Goal: Task Accomplishment & Management: Manage account settings

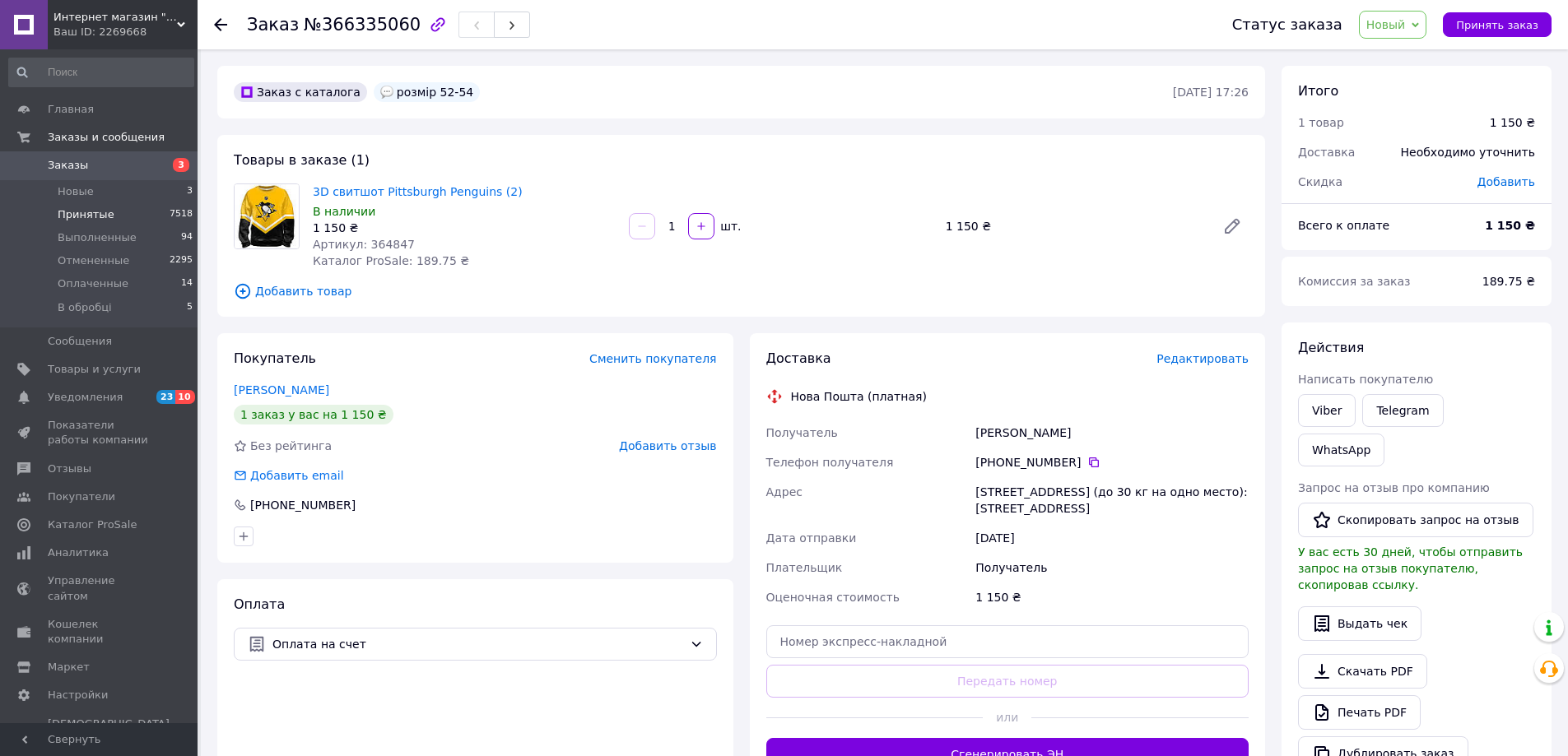
click at [108, 203] on li "Принятые 7518" at bounding box center [101, 214] width 202 height 23
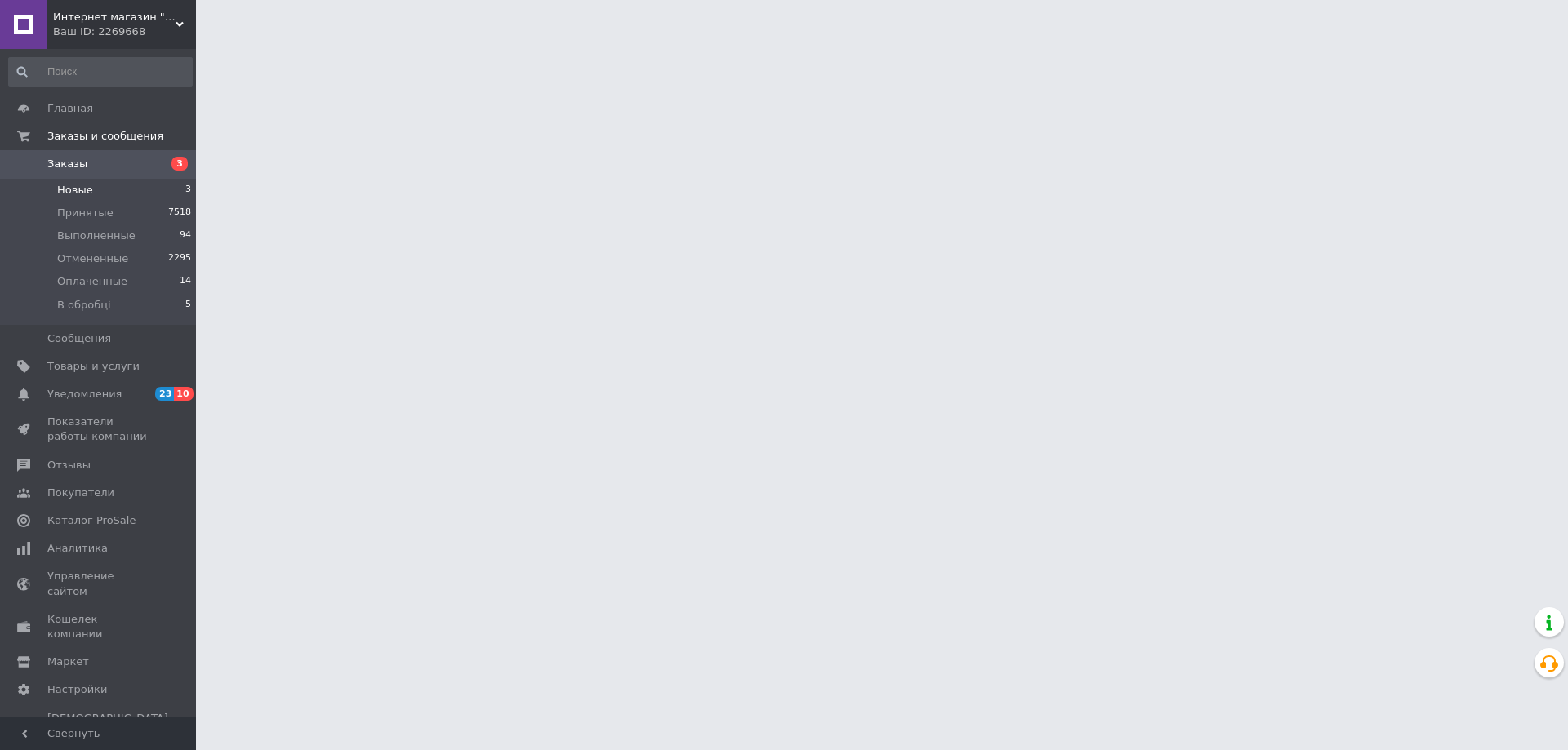
click at [109, 188] on li "Новые 3" at bounding box center [100, 190] width 201 height 23
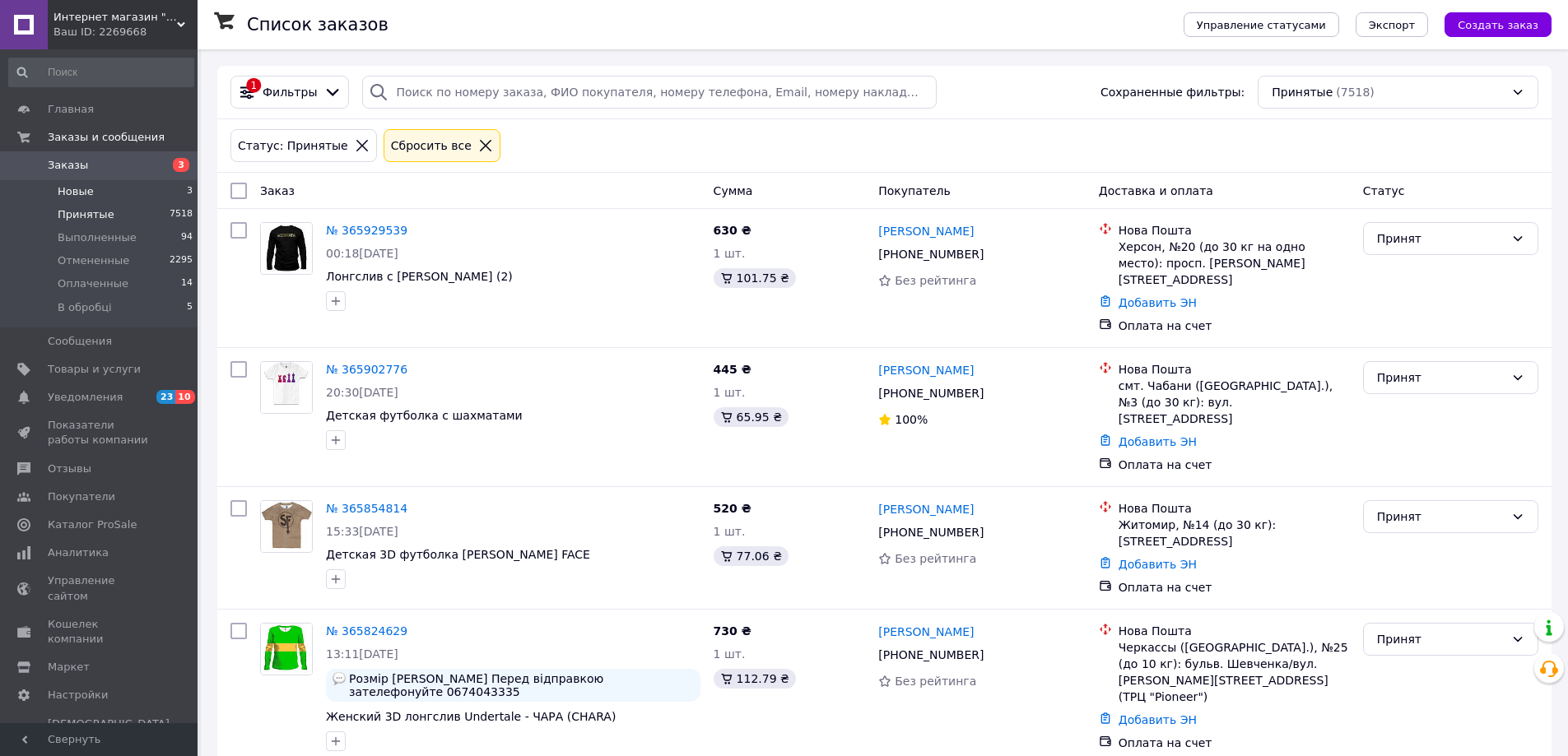
click at [146, 192] on li "Новые 3" at bounding box center [101, 192] width 202 height 23
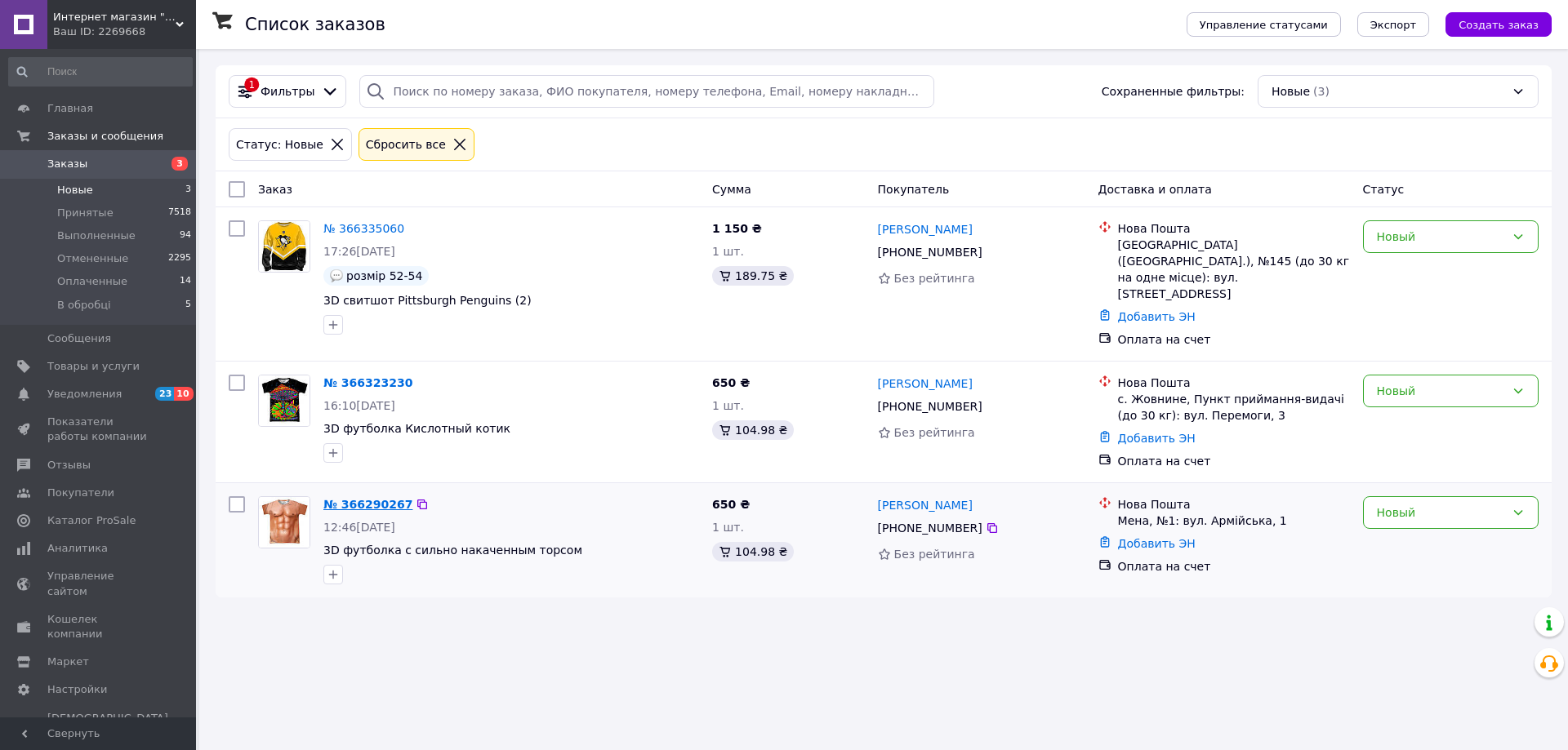
click at [361, 498] on link "№ 366290267" at bounding box center [367, 504] width 89 height 13
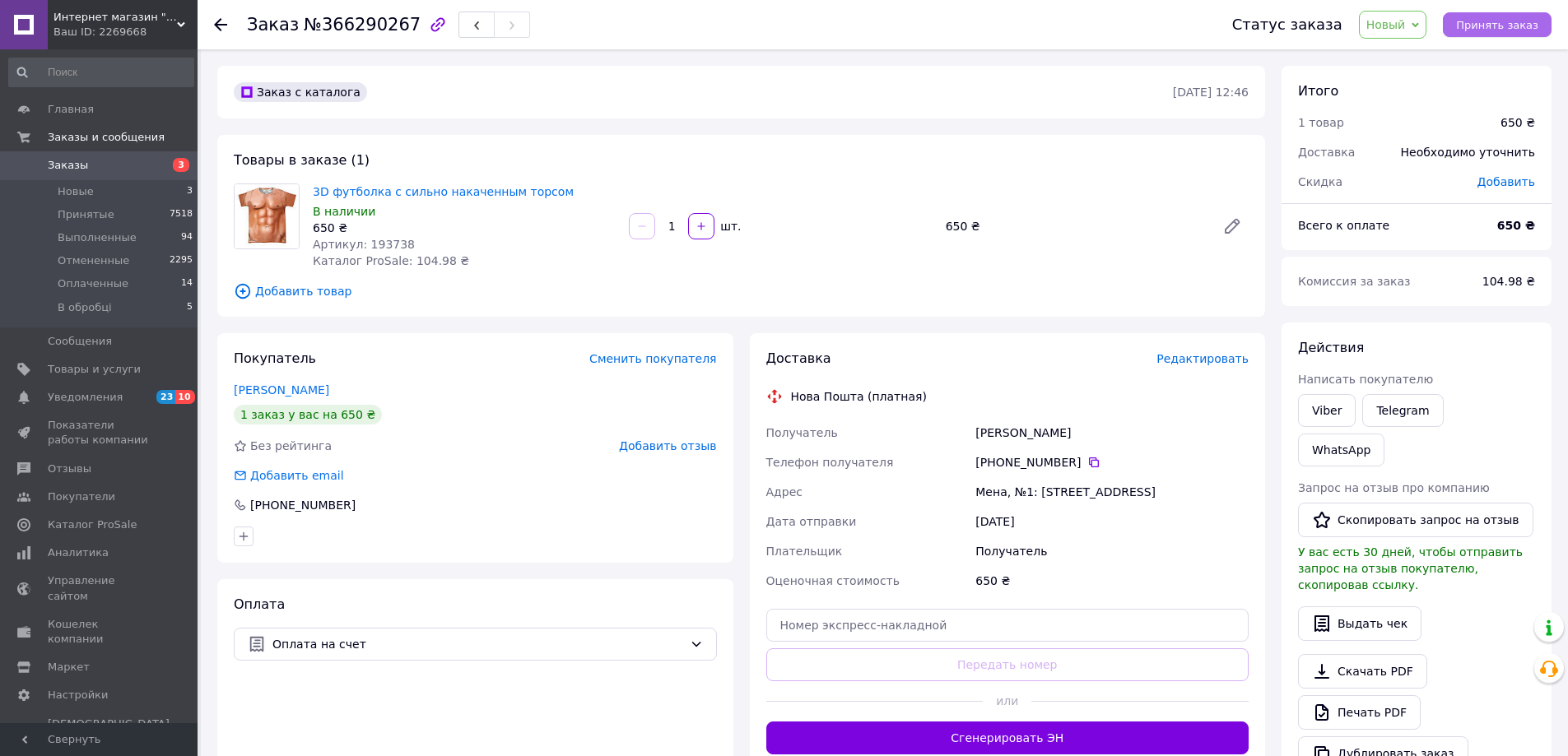
click at [1495, 20] on span "Принять заказ" at bounding box center [1497, 25] width 82 height 12
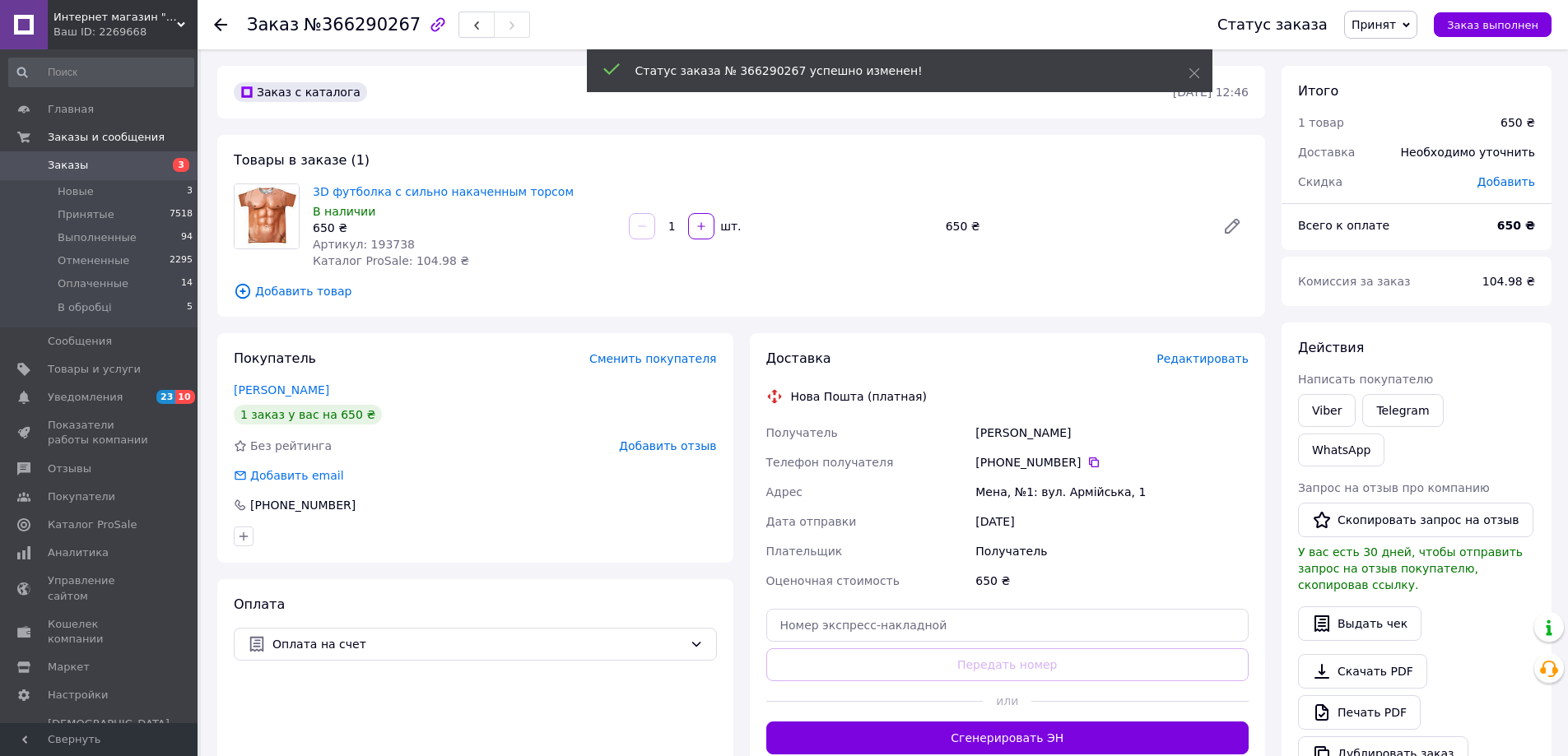
click at [1396, 24] on span "Принят" at bounding box center [1373, 24] width 44 height 13
click at [1401, 127] on li "В обробці" at bounding box center [1388, 132] width 88 height 24
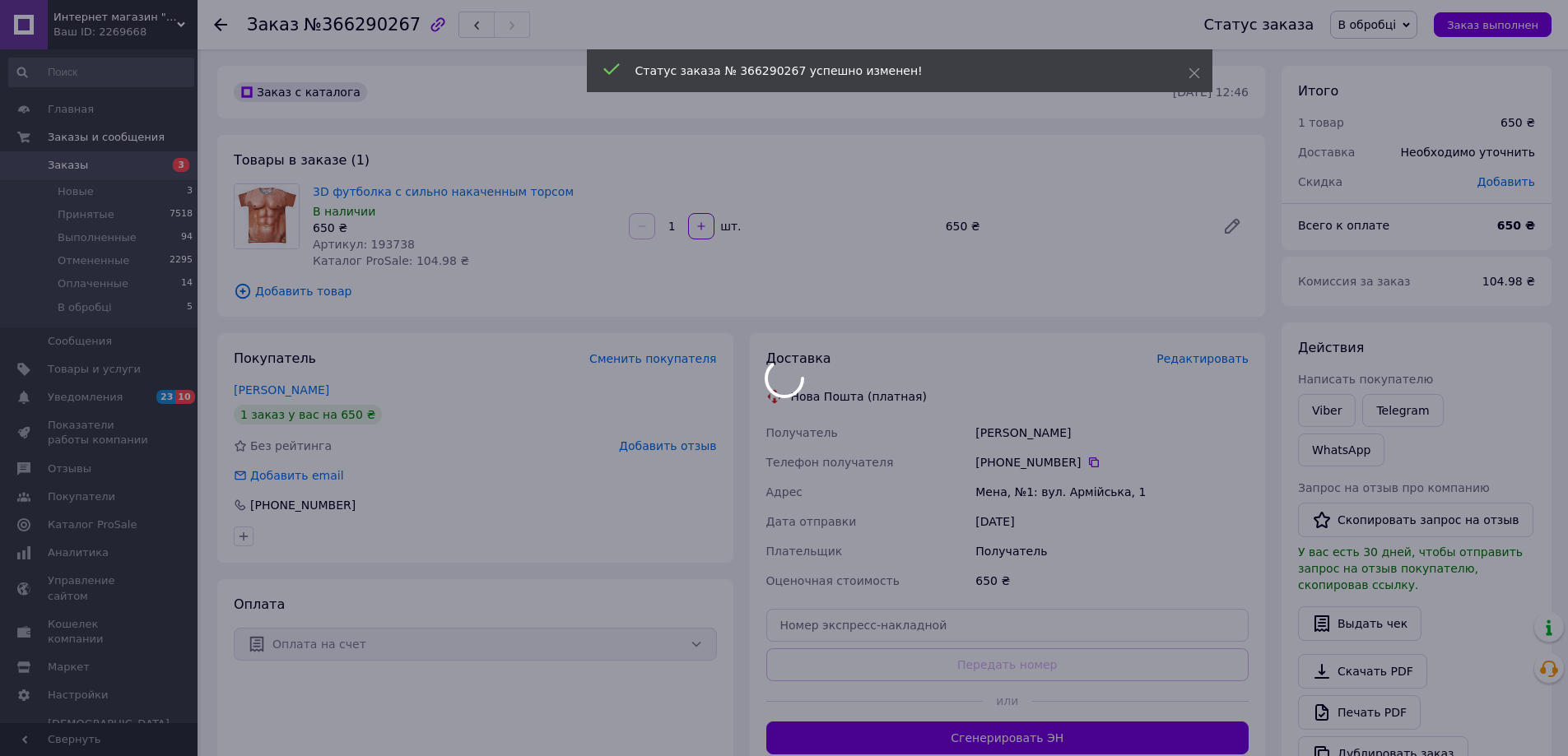
click at [380, 244] on div at bounding box center [784, 378] width 1568 height 756
click at [380, 244] on body "Интернет магазин "Prosto Майки" Ваш ID: 2269668 Сайт Интернет магазин "Prosto М…" at bounding box center [784, 597] width 1568 height 1196
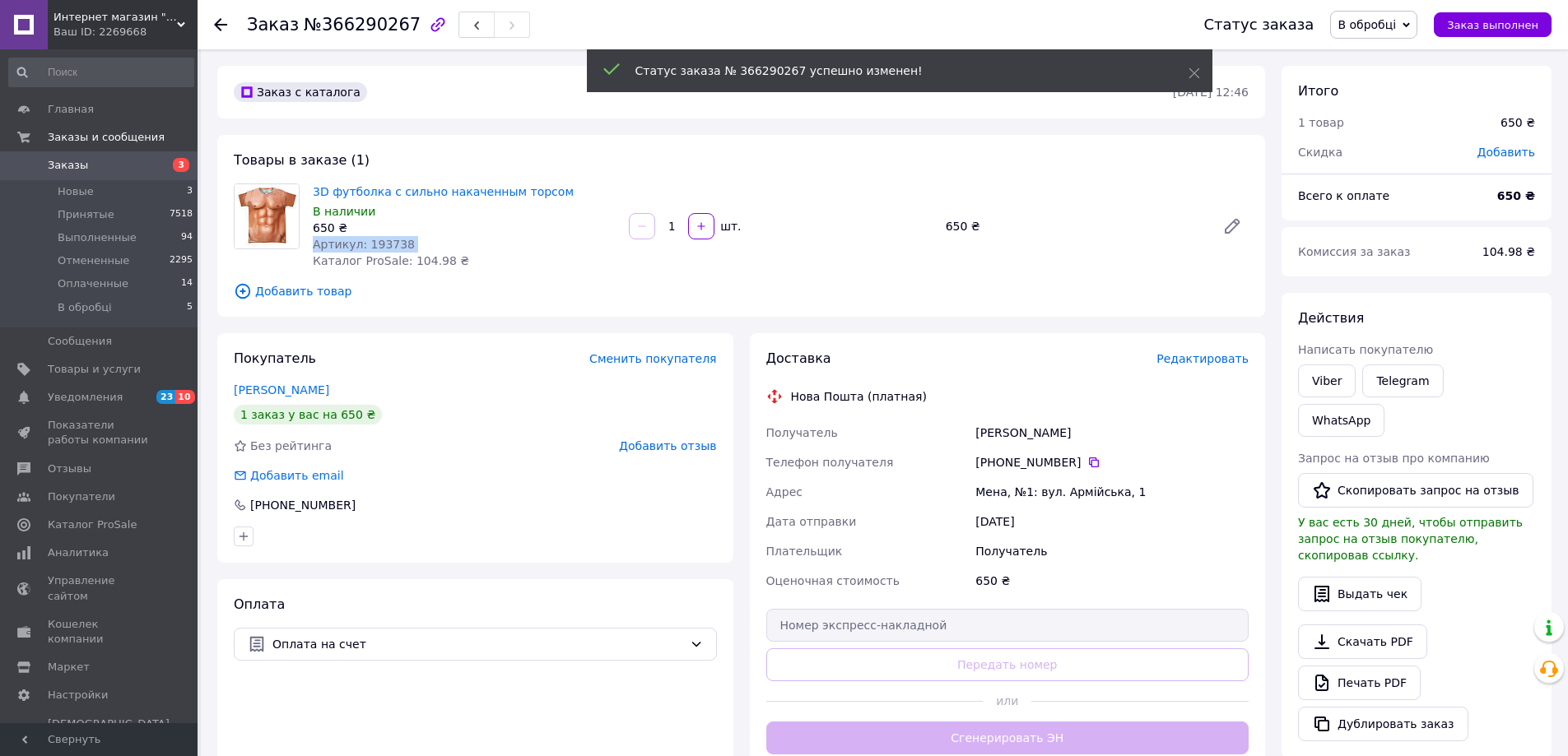
click at [380, 244] on span "Артикул: 193738" at bounding box center [364, 244] width 102 height 13
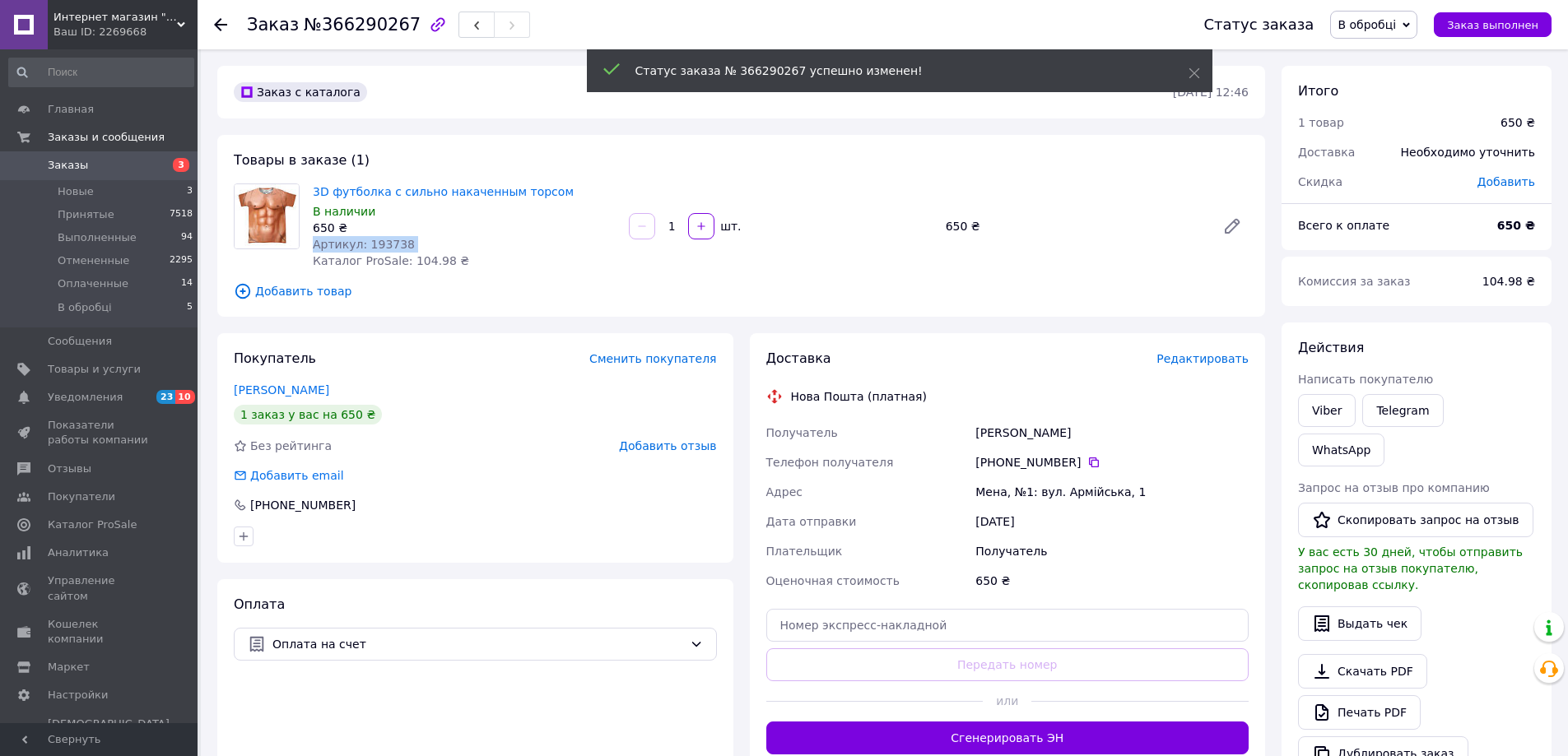
click at [382, 244] on span "Артикул: 193738" at bounding box center [364, 244] width 102 height 13
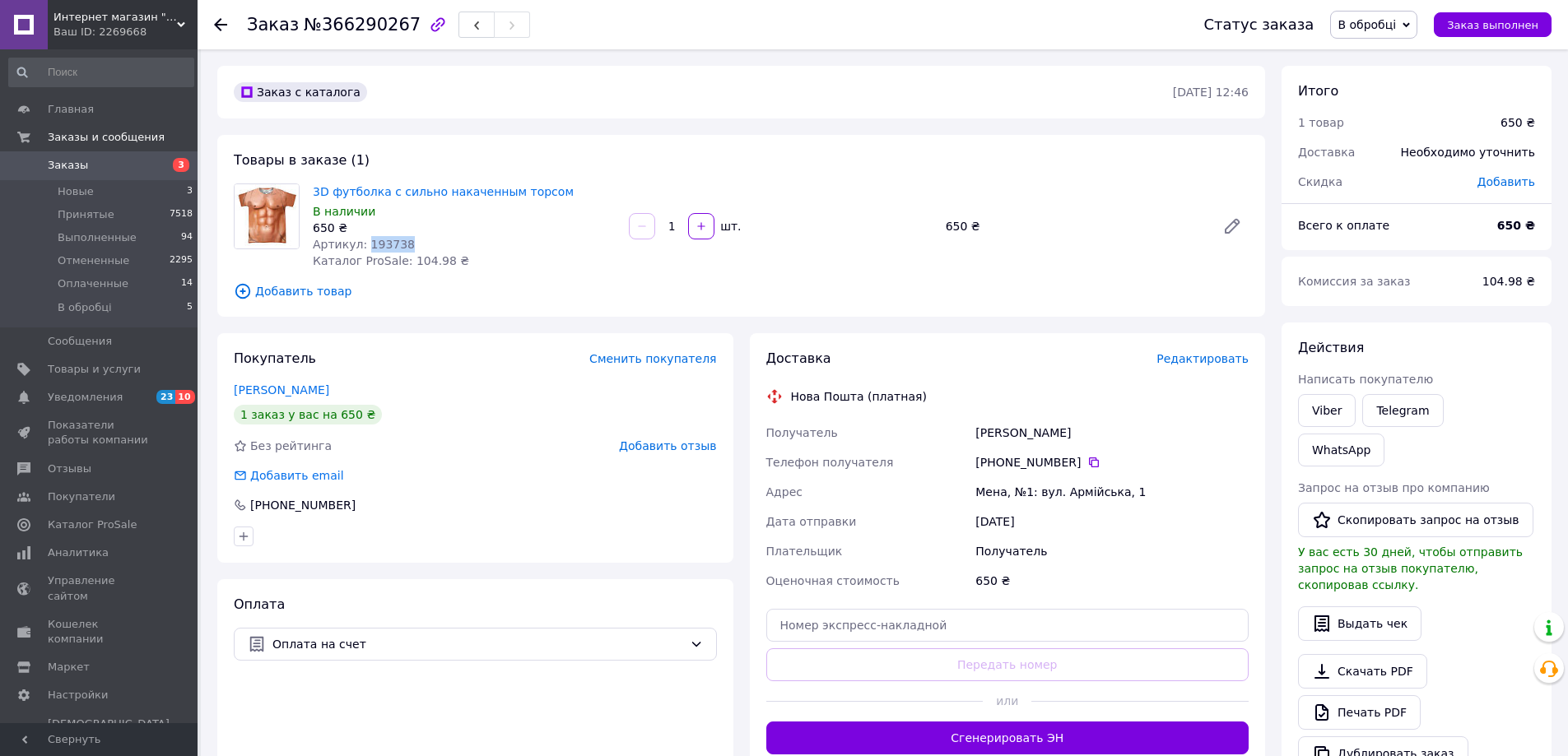
drag, startPoint x: 358, startPoint y: 391, endPoint x: 230, endPoint y: 390, distance: 128.0
click at [230, 390] on div "Покупатель Сменить покупателя [PERSON_NAME] 1 заказ у вас на 650 ₴ Без рейтинга…" at bounding box center [475, 447] width 516 height 230
copy link "[PERSON_NAME]"
click at [1088, 461] on icon at bounding box center [1094, 462] width 13 height 13
click at [991, 492] on div "Мена, №1: вул. Армійська, 1" at bounding box center [1112, 492] width 280 height 29
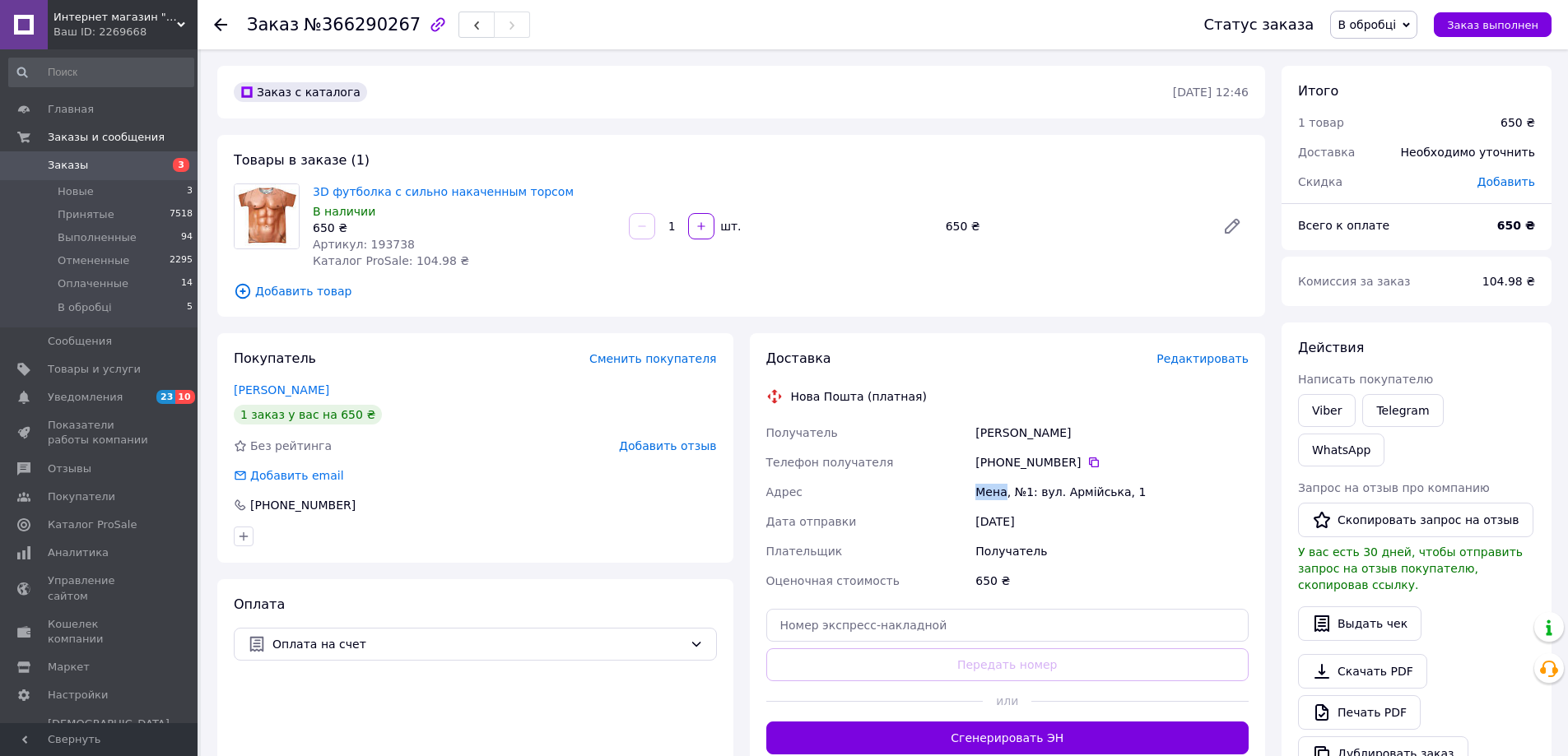
click at [991, 492] on div "Мена, №1: вул. Армійська, 1" at bounding box center [1112, 492] width 280 height 29
copy div "Мена"
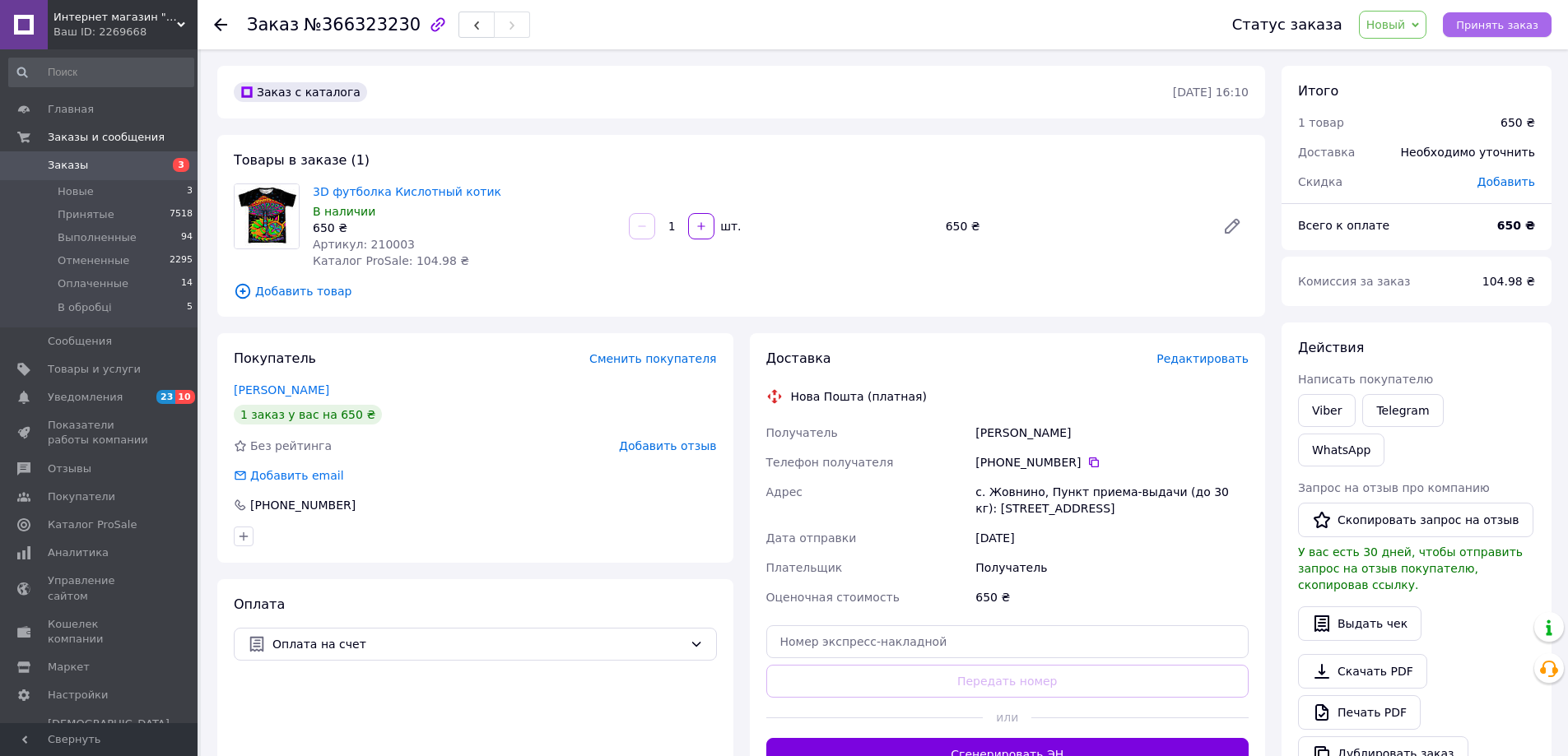
click at [1510, 23] on span "Принять заказ" at bounding box center [1497, 25] width 82 height 12
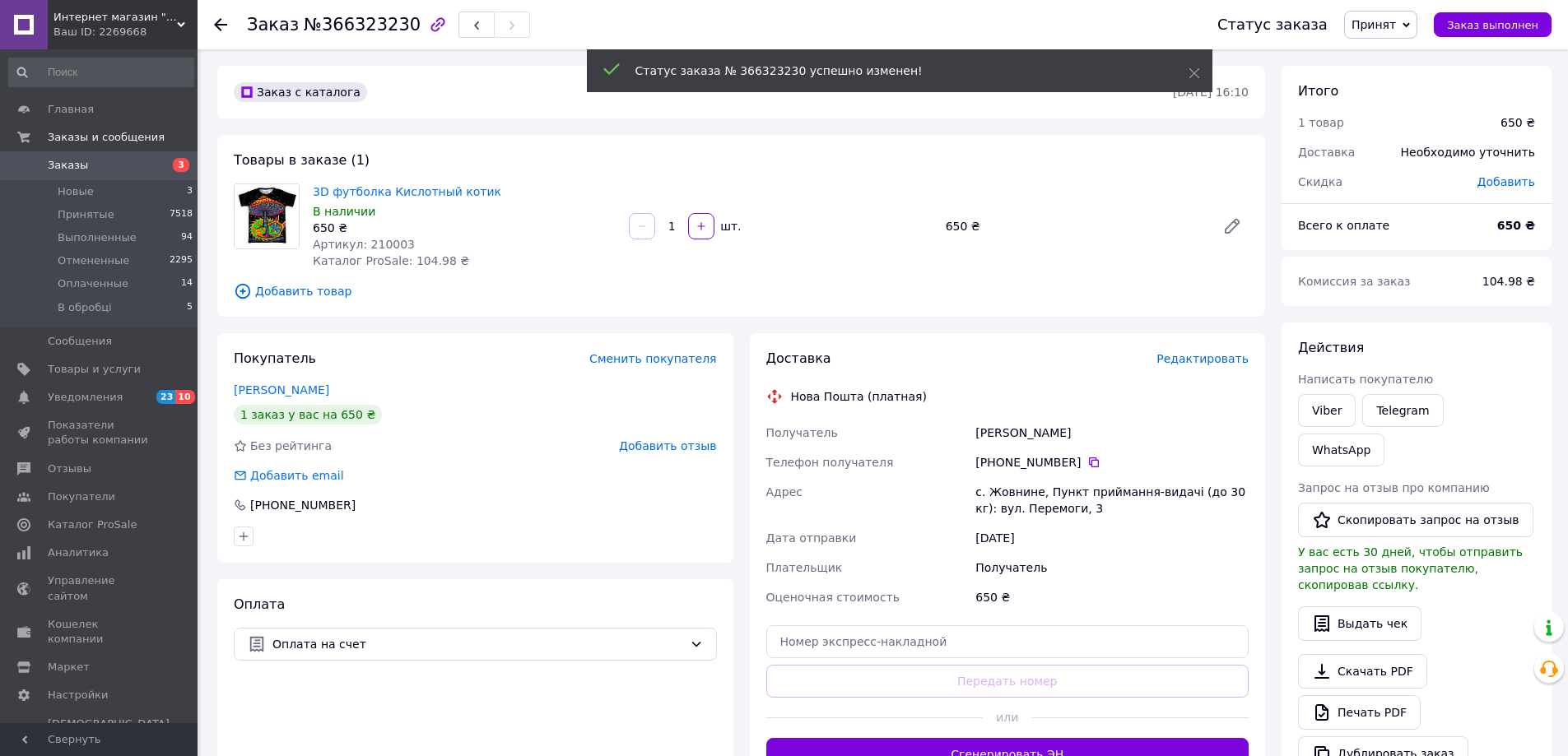
click at [1410, 23] on icon at bounding box center [1406, 25] width 8 height 8
click at [1403, 125] on li "В обробці" at bounding box center [1388, 132] width 88 height 24
click at [379, 240] on span "Артикул: 210003" at bounding box center [364, 244] width 102 height 13
copy span "210003"
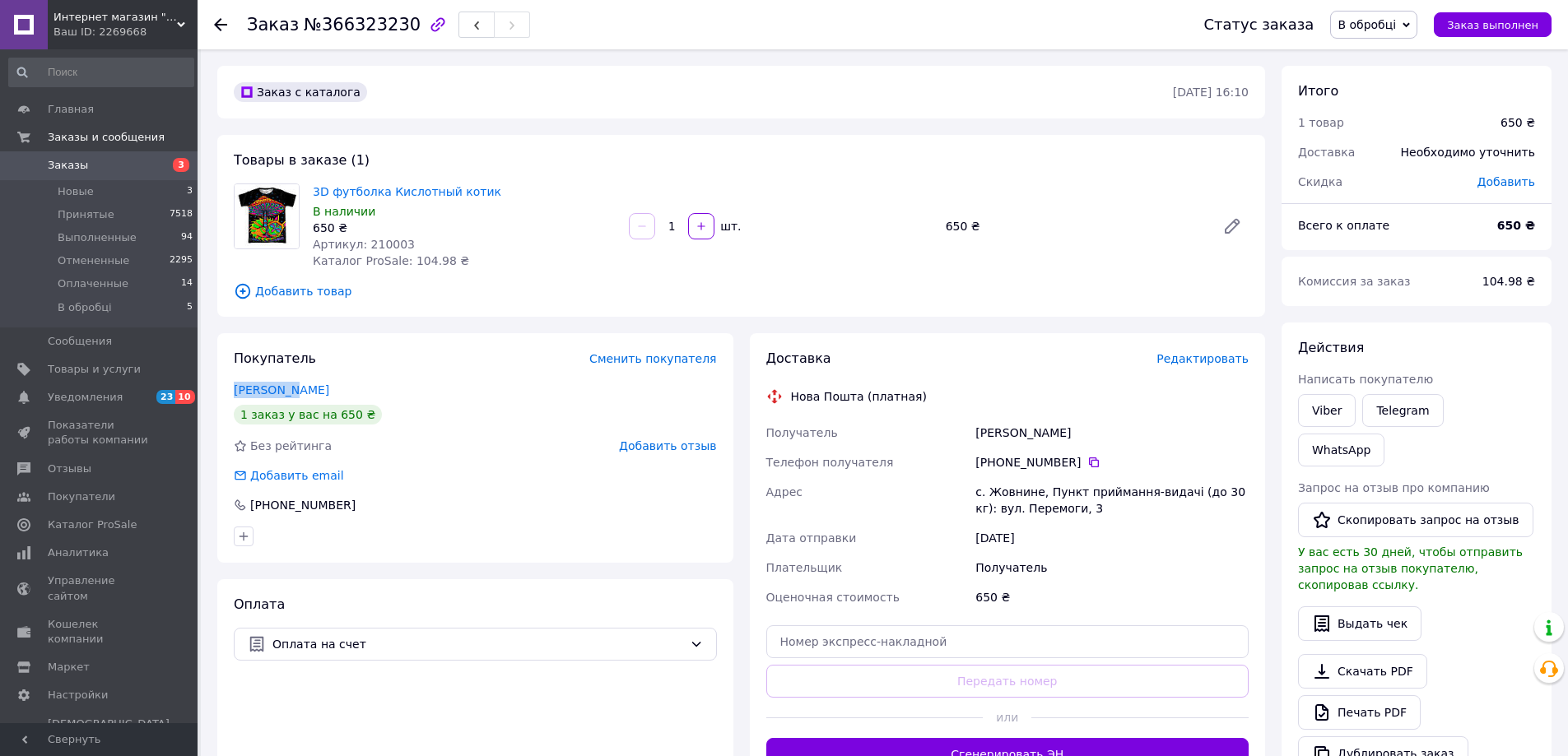
drag, startPoint x: 314, startPoint y: 388, endPoint x: 232, endPoint y: 386, distance: 82.0
click at [232, 386] on div "Покупатель Сменить покупателя Соса Юрій 1 заказ у вас на 650 ₴ Без рейтинга Доб…" at bounding box center [475, 447] width 516 height 230
copy link "Соса Юрій"
click at [1088, 461] on icon at bounding box center [1094, 462] width 13 height 13
click at [1009, 494] on div "с. Жовнине, Пункт приймання-видачі (до 30 кг): вул. Перемоги, 3" at bounding box center [1112, 499] width 280 height 46
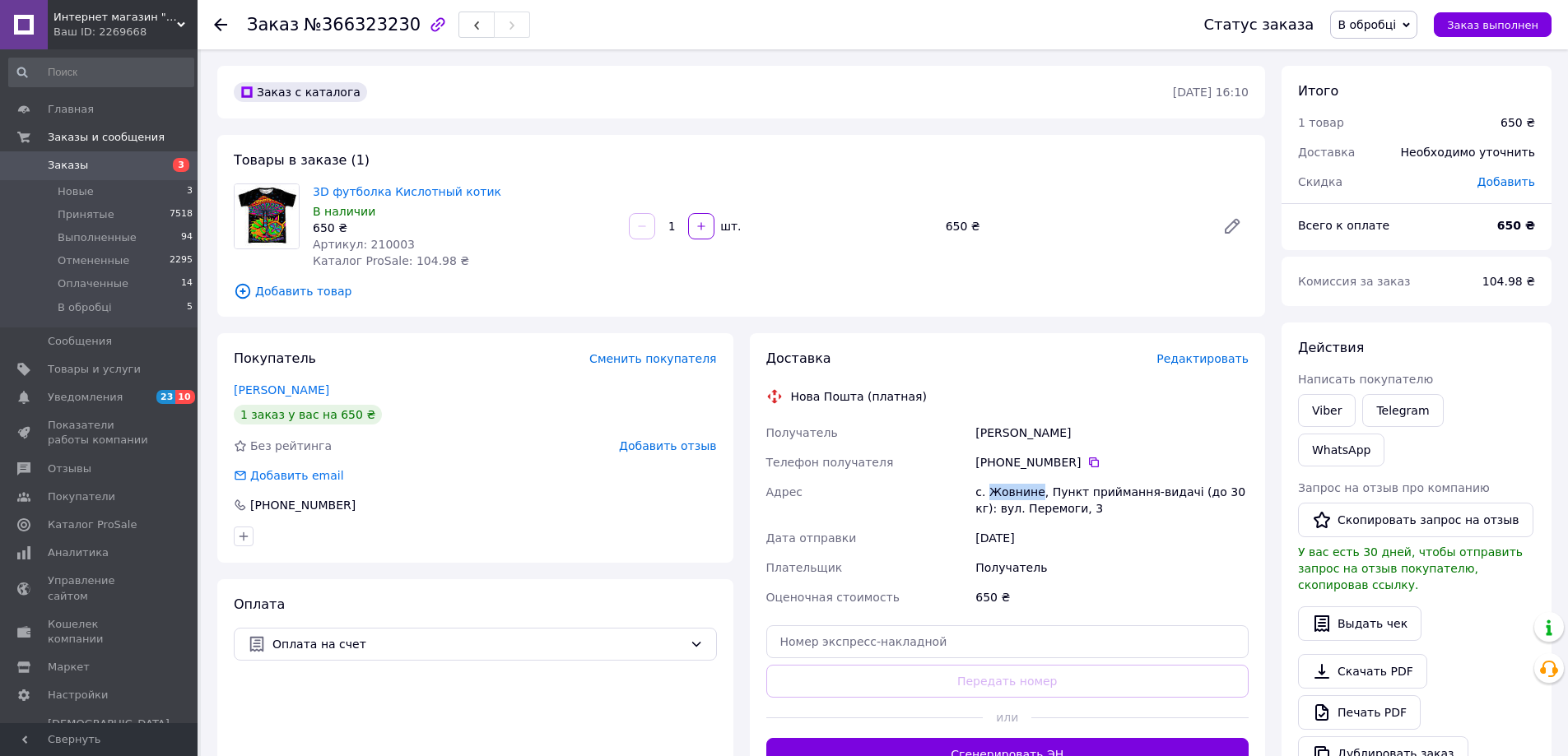
click at [1009, 494] on div "с. Жовнине, Пункт приймання-видачі (до 30 кг): вул. Перемоги, 3" at bounding box center [1112, 499] width 280 height 46
copy div "Жовнине"
click at [105, 191] on li "Новые 3" at bounding box center [101, 192] width 202 height 23
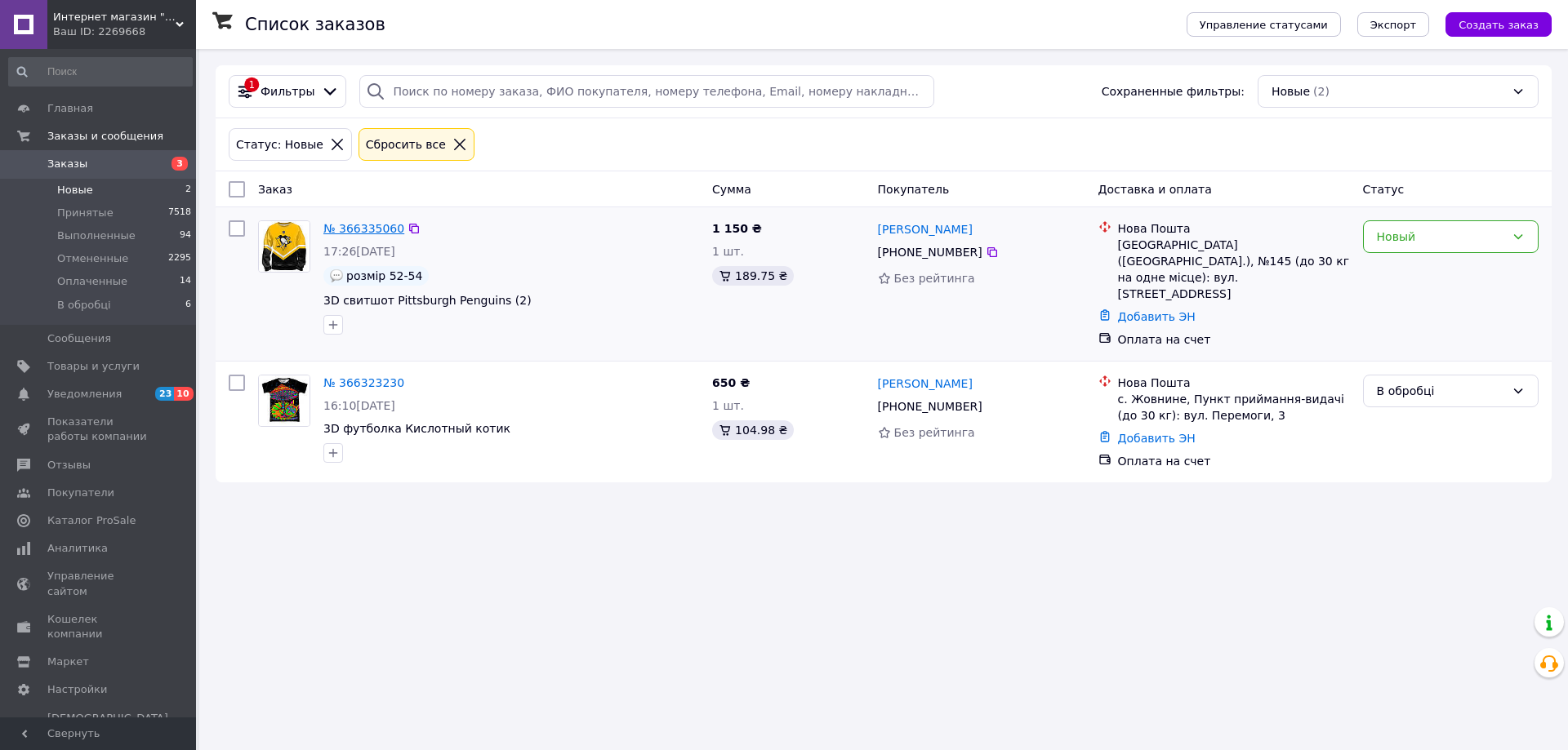
click at [356, 226] on link "№ 366335060" at bounding box center [364, 228] width 81 height 13
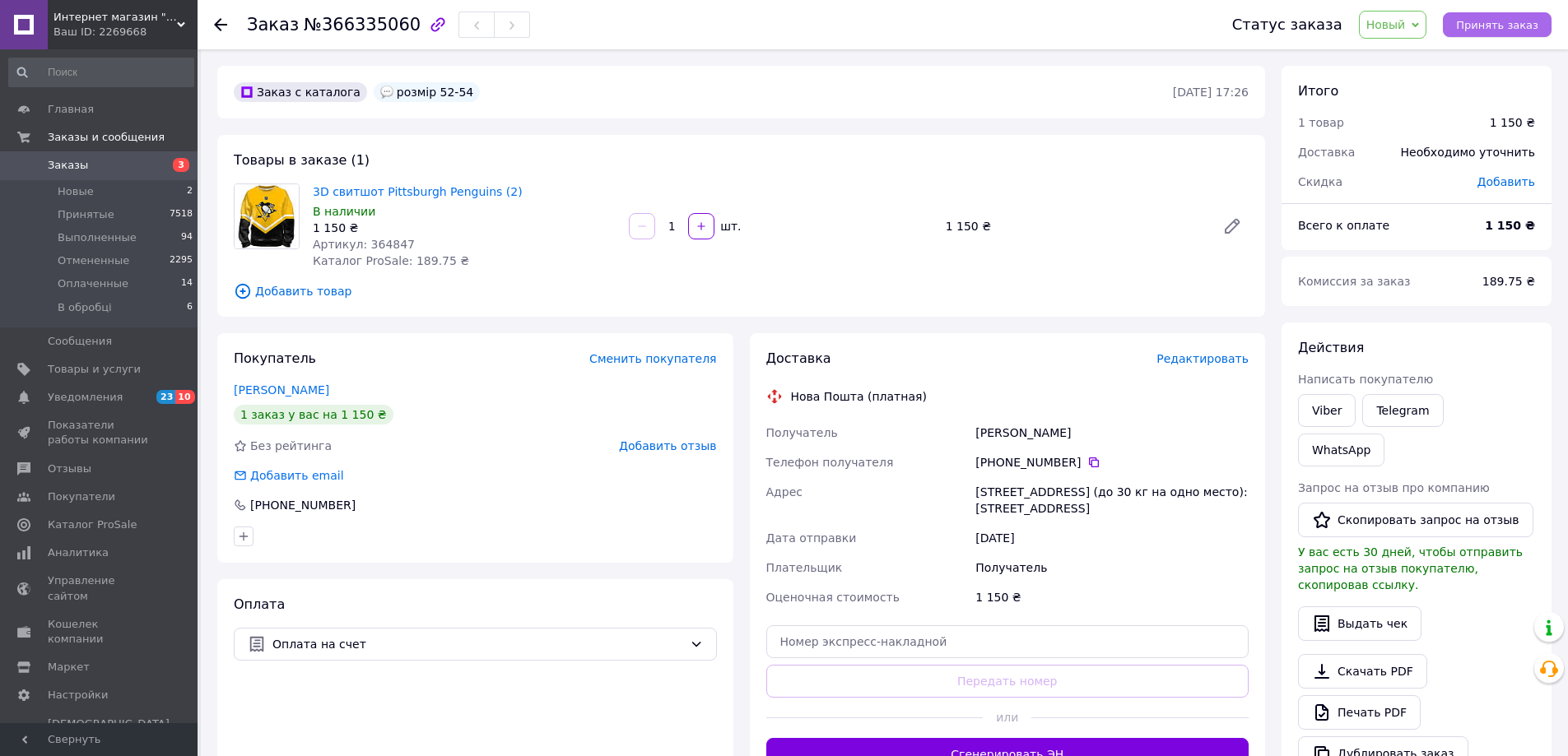
click at [1485, 24] on span "Принять заказ" at bounding box center [1497, 25] width 82 height 12
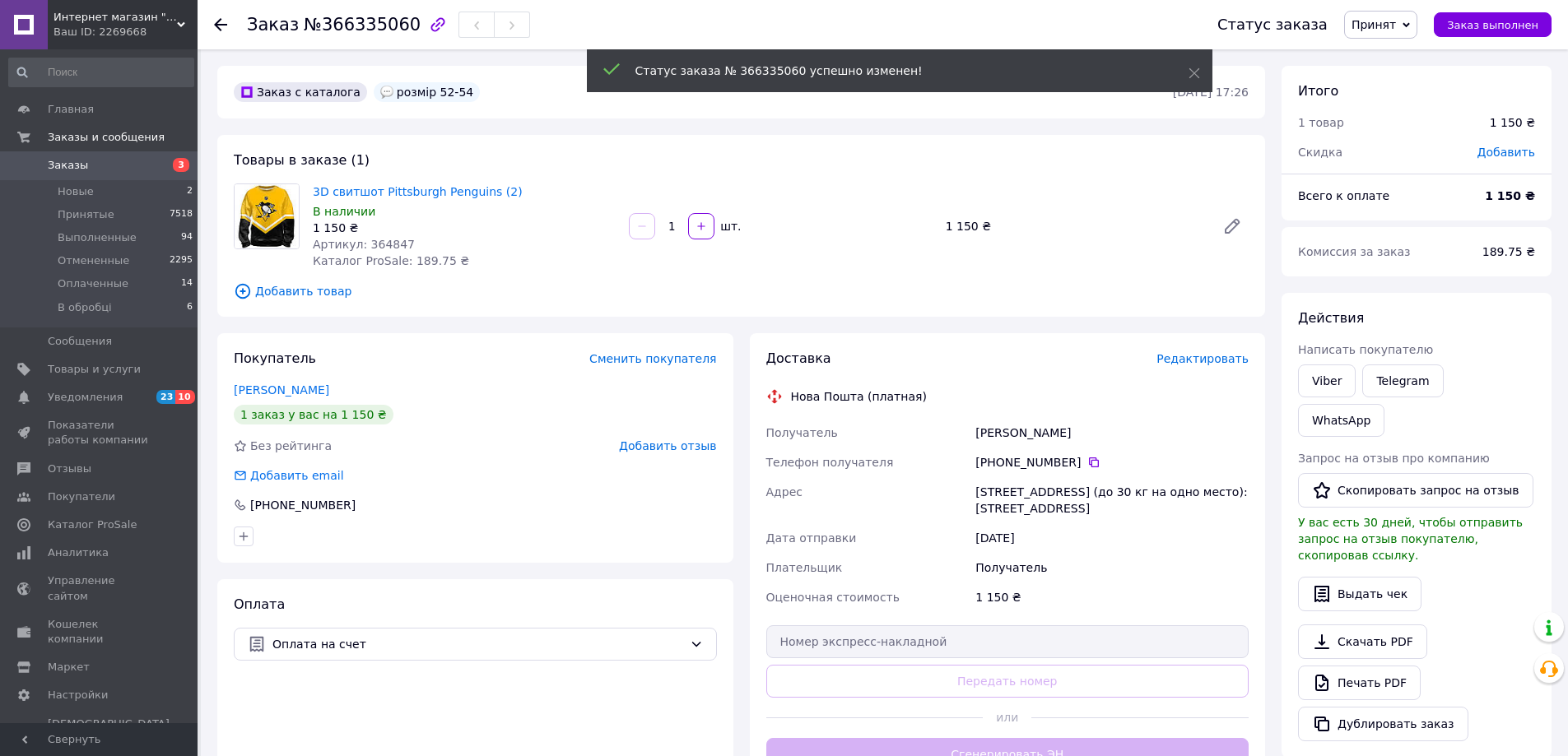
click at [1396, 21] on span "Принят" at bounding box center [1373, 24] width 44 height 13
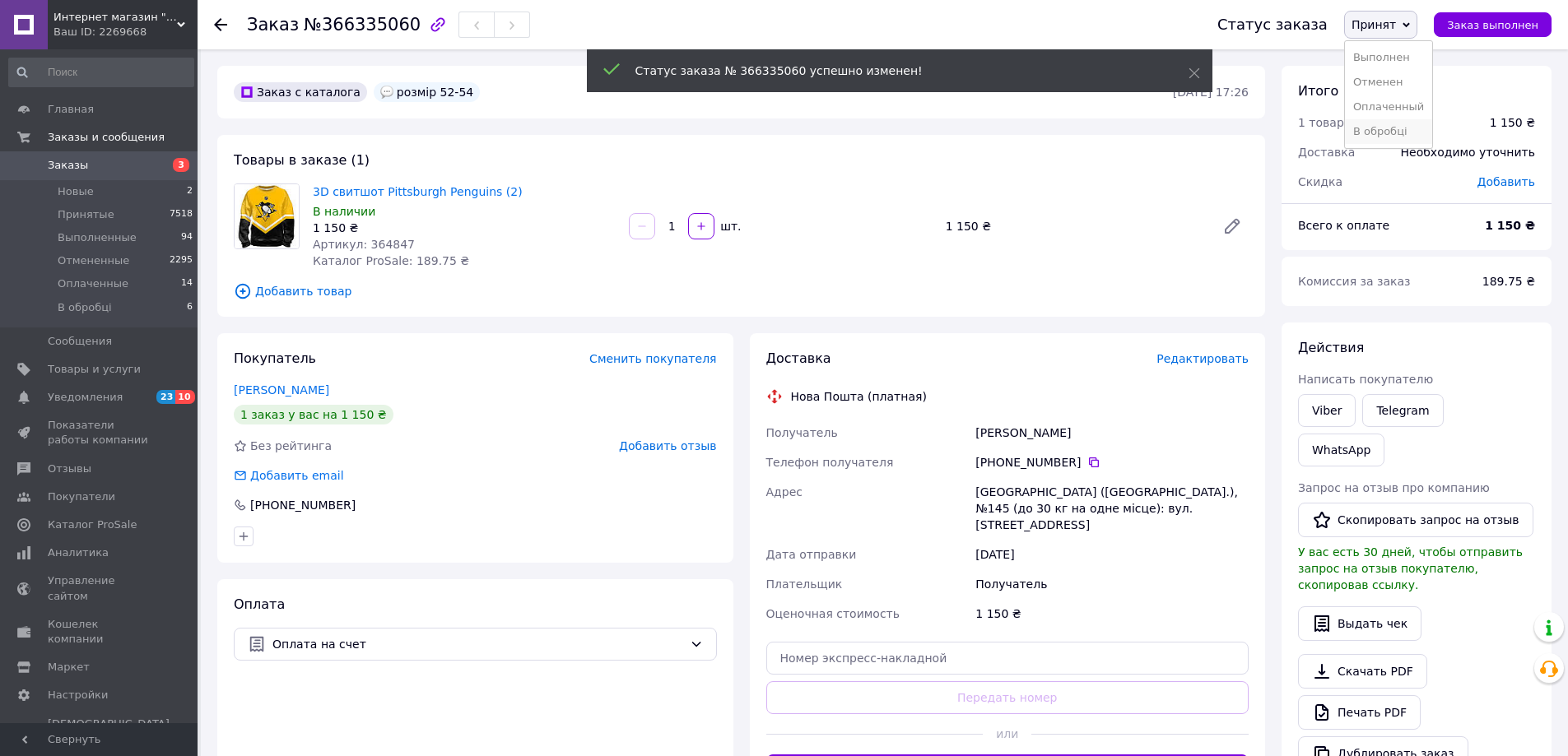
click at [1407, 121] on li "В обробці" at bounding box center [1388, 132] width 88 height 24
click at [376, 248] on span "Артикул: 364847" at bounding box center [364, 244] width 102 height 13
copy span "364847"
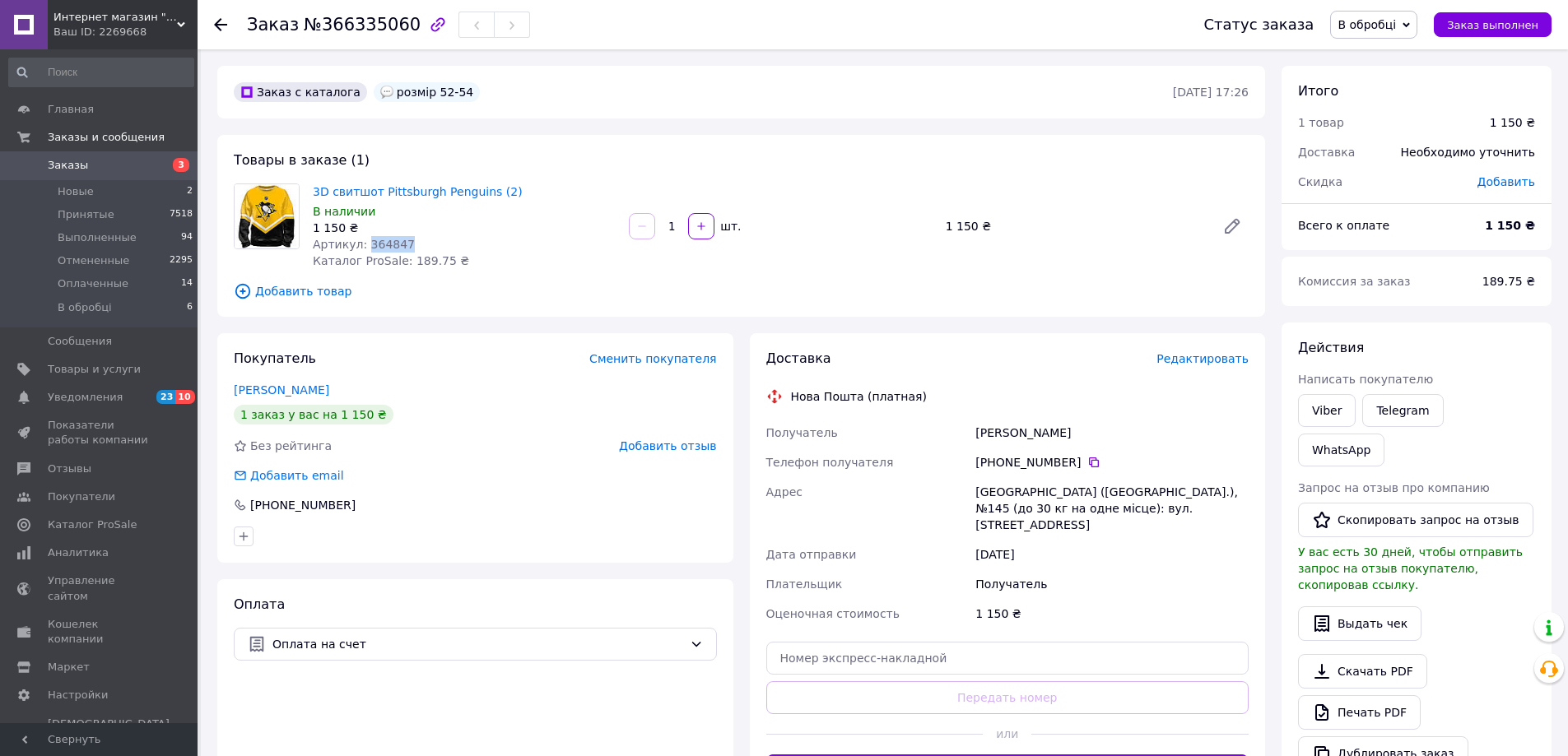
drag, startPoint x: 344, startPoint y: 390, endPoint x: 232, endPoint y: 383, distance: 112.2
click at [232, 383] on div "Покупатель Сменить покупателя табунщик віталій 1 заказ у вас на 1 150 ₴ Без рей…" at bounding box center [475, 447] width 516 height 230
copy link "[PERSON_NAME]"
click at [1088, 465] on icon at bounding box center [1094, 462] width 13 height 13
click at [982, 496] on div "[GEOGRAPHIC_DATA] ([GEOGRAPHIC_DATA].), №145 (до 30 кг на одне місце): вул. [ST…" at bounding box center [1112, 508] width 280 height 62
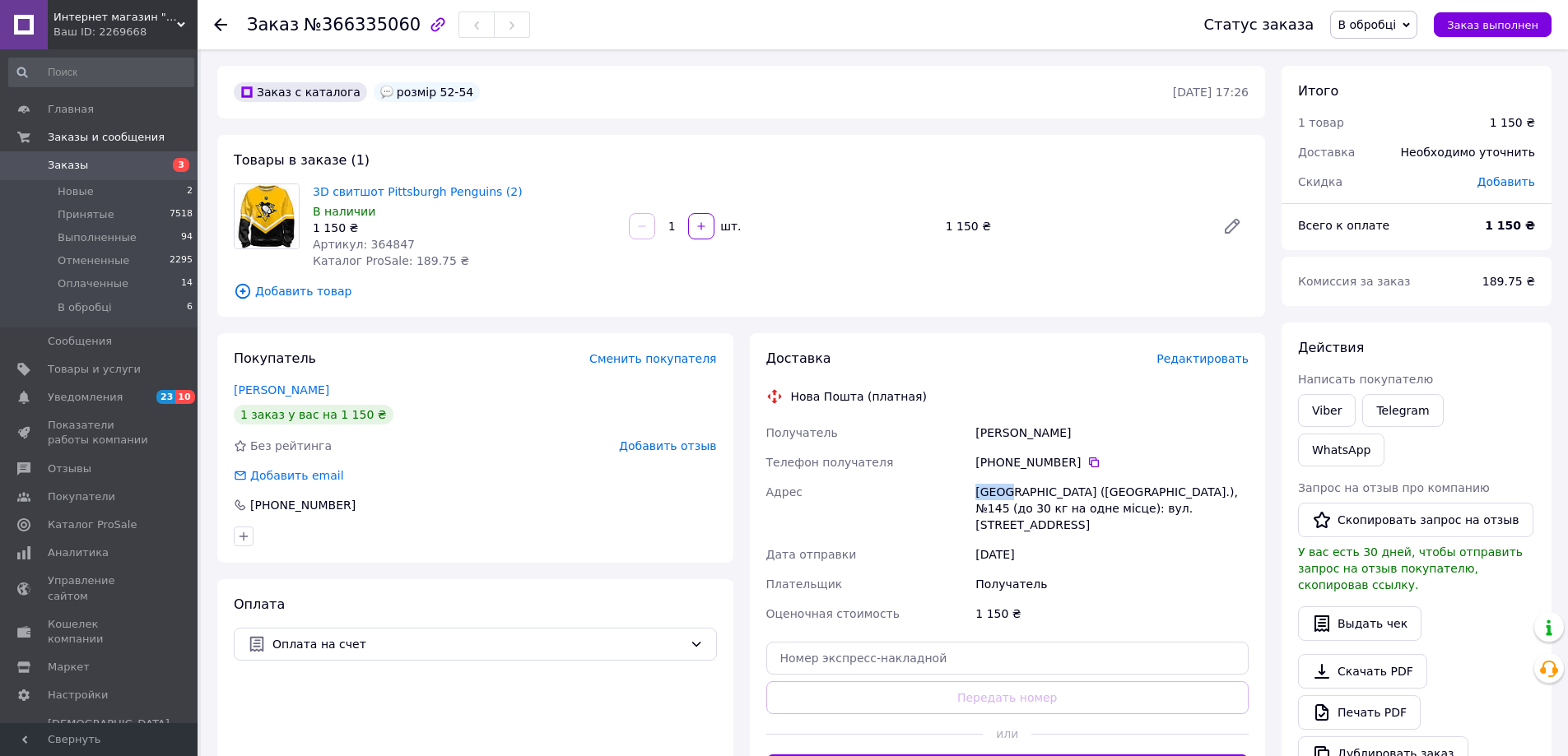
click at [982, 496] on div "[GEOGRAPHIC_DATA] ([GEOGRAPHIC_DATA].), №145 (до 30 кг на одне місце): вул. [ST…" at bounding box center [1112, 508] width 280 height 62
copy div "Київ"
